Goal: Book appointment/travel/reservation

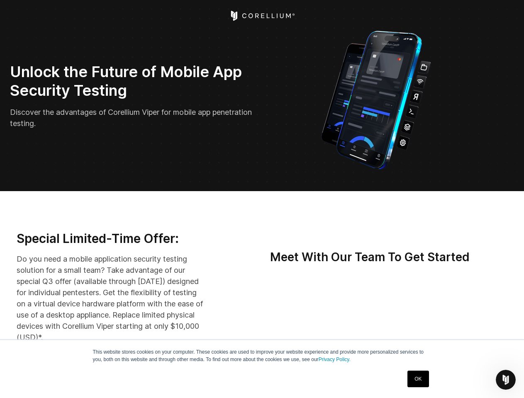
click at [506, 380] on icon "Open Intercom Messenger" at bounding box center [506, 381] width 14 height 14
